Goal: Task Accomplishment & Management: Complete application form

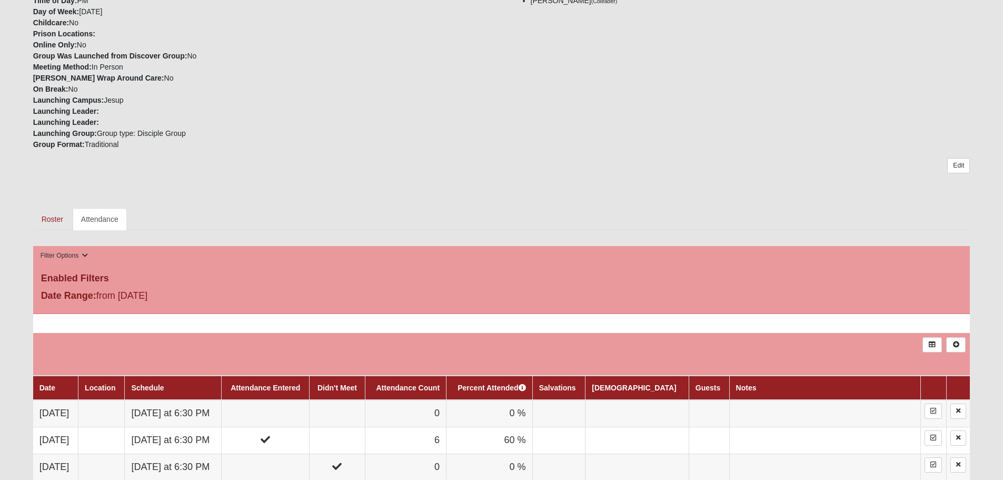
scroll to position [368, 0]
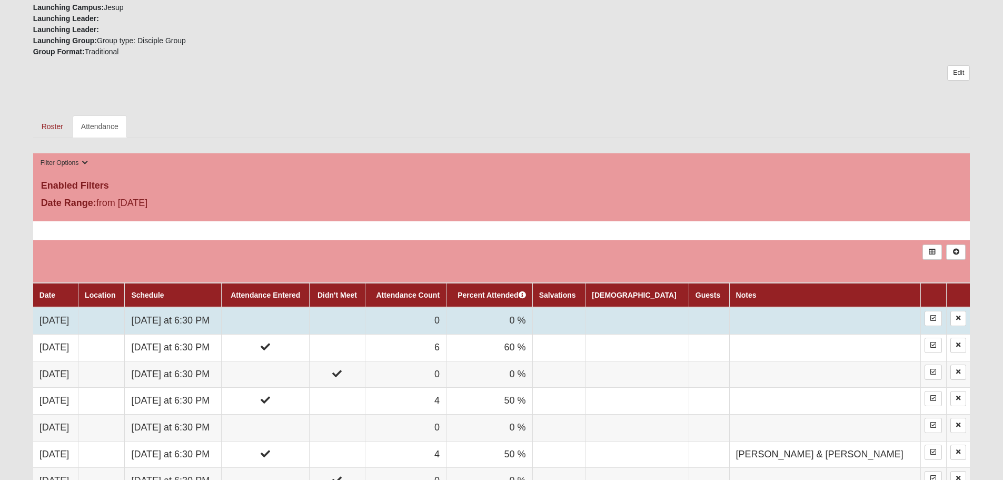
click at [365, 317] on td at bounding box center [337, 320] width 56 height 27
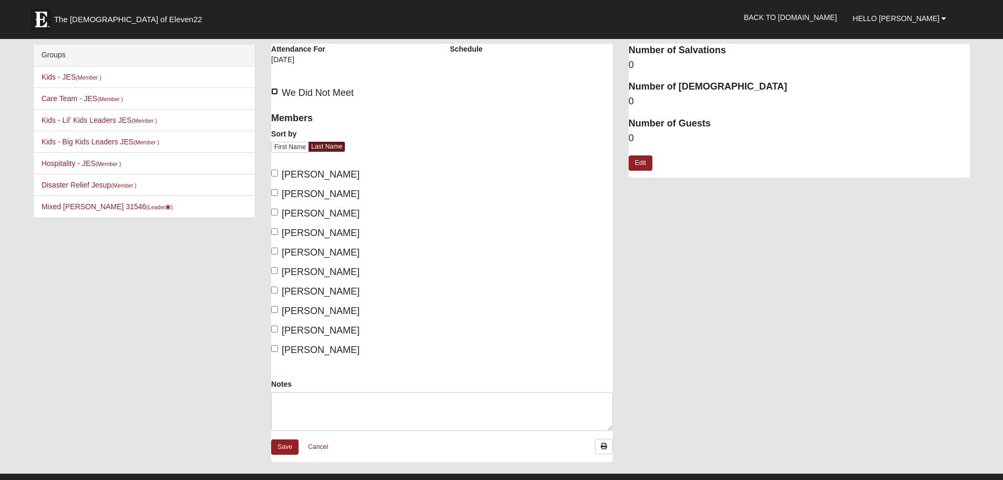
click at [272, 91] on input "We Did Not Meet" at bounding box center [274, 91] width 7 height 7
checkbox input "true"
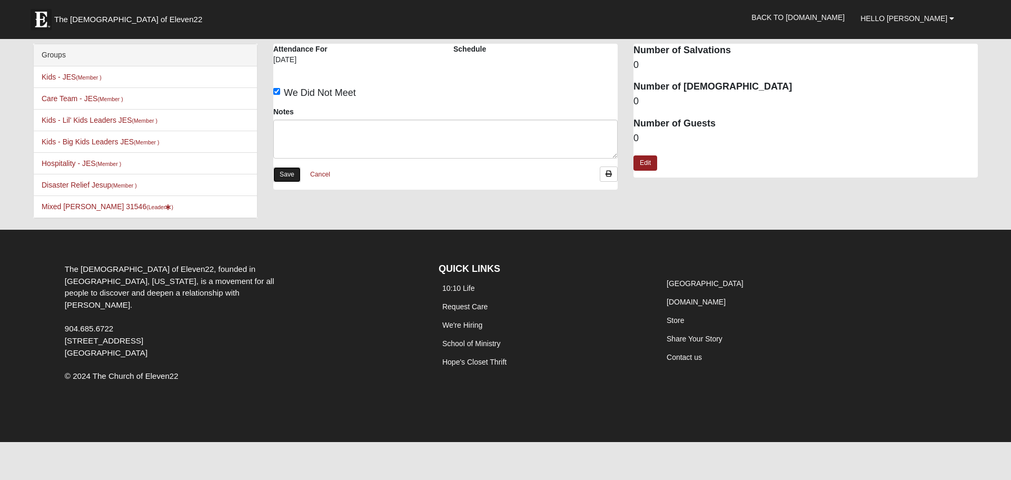
click at [289, 172] on link "Save" at bounding box center [286, 174] width 27 height 15
